Goal: Transaction & Acquisition: Book appointment/travel/reservation

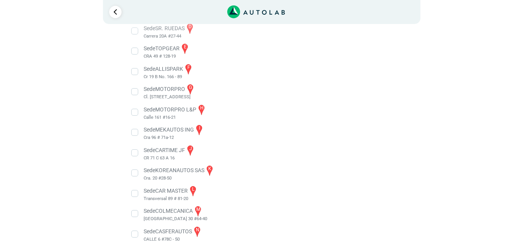
scroll to position [217, 0]
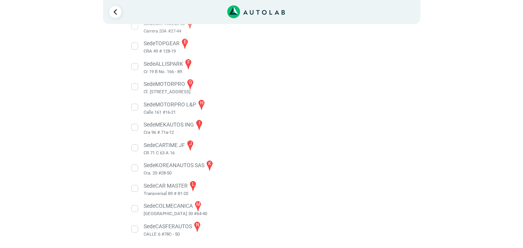
click at [134, 210] on li "Sede COLMECANICA m [GEOGRAPHIC_DATA] 30 #64-40" at bounding box center [262, 208] width 272 height 17
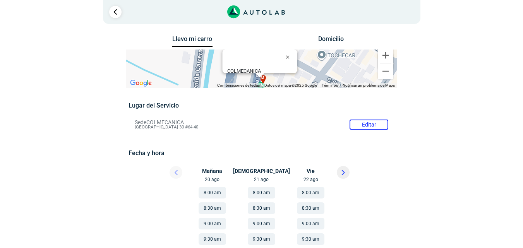
click at [310, 193] on button "8:00 am" at bounding box center [311, 193] width 28 height 12
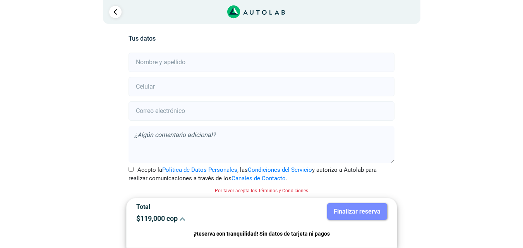
scroll to position [173, 0]
click at [193, 60] on input "text" at bounding box center [262, 61] width 266 height 19
type input "[PERSON_NAME]"
type input "3142090393"
type input "[PERSON_NAME][EMAIL_ADDRESS][DOMAIN_NAME]"
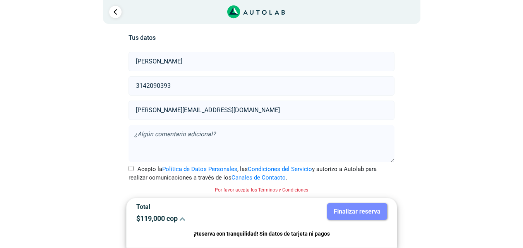
click at [131, 169] on input "Acepto la Política de Datos Personales , las Condiciones del Servicio y autoriz…" at bounding box center [131, 168] width 5 height 5
checkbox input "true"
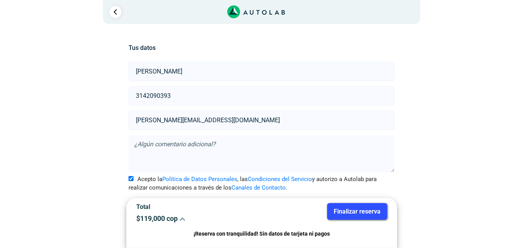
click at [360, 212] on button "Finalizar reserva" at bounding box center [357, 211] width 60 height 17
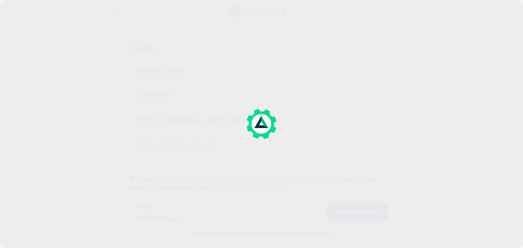
scroll to position [0, 0]
